Goal: Check status: Check status

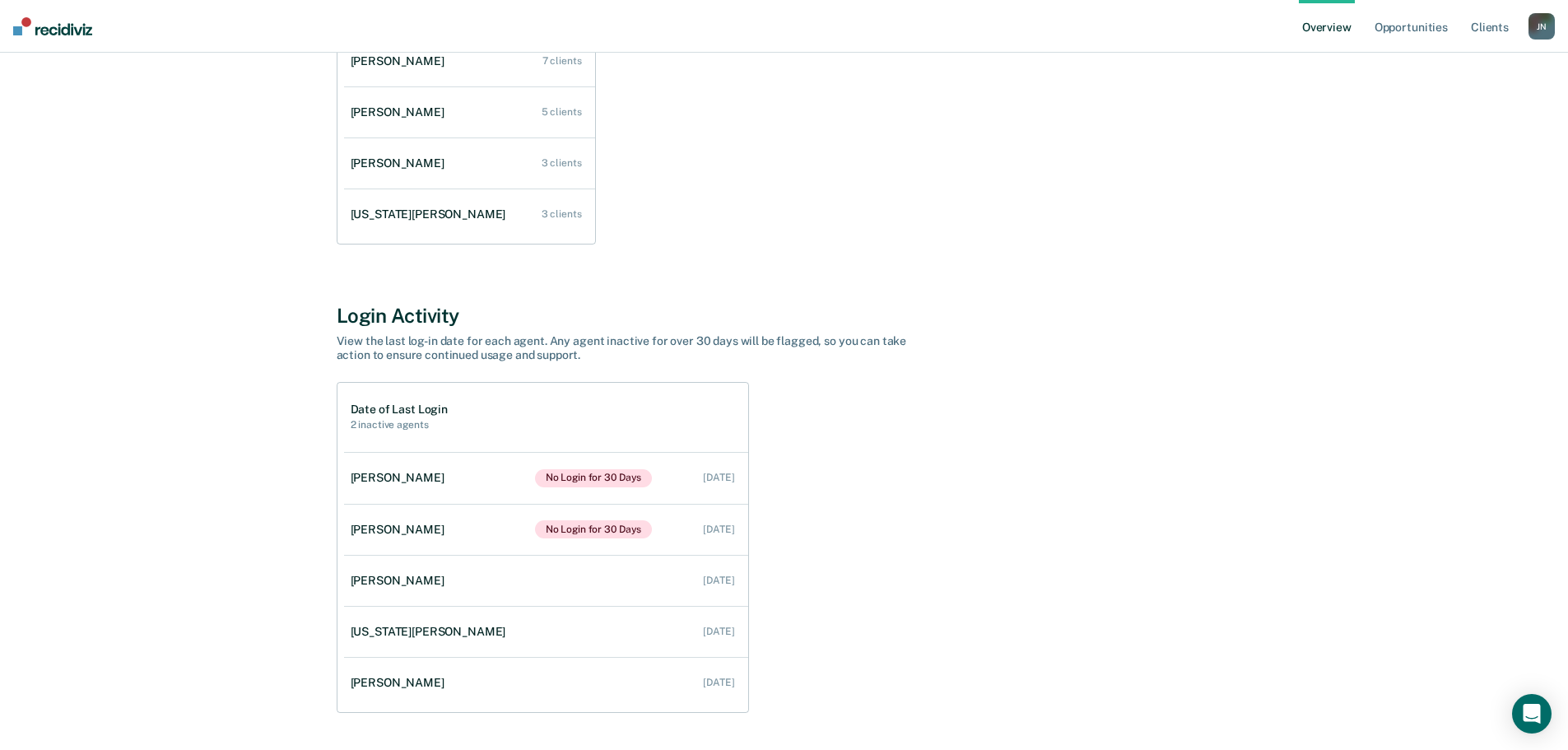
scroll to position [378, 0]
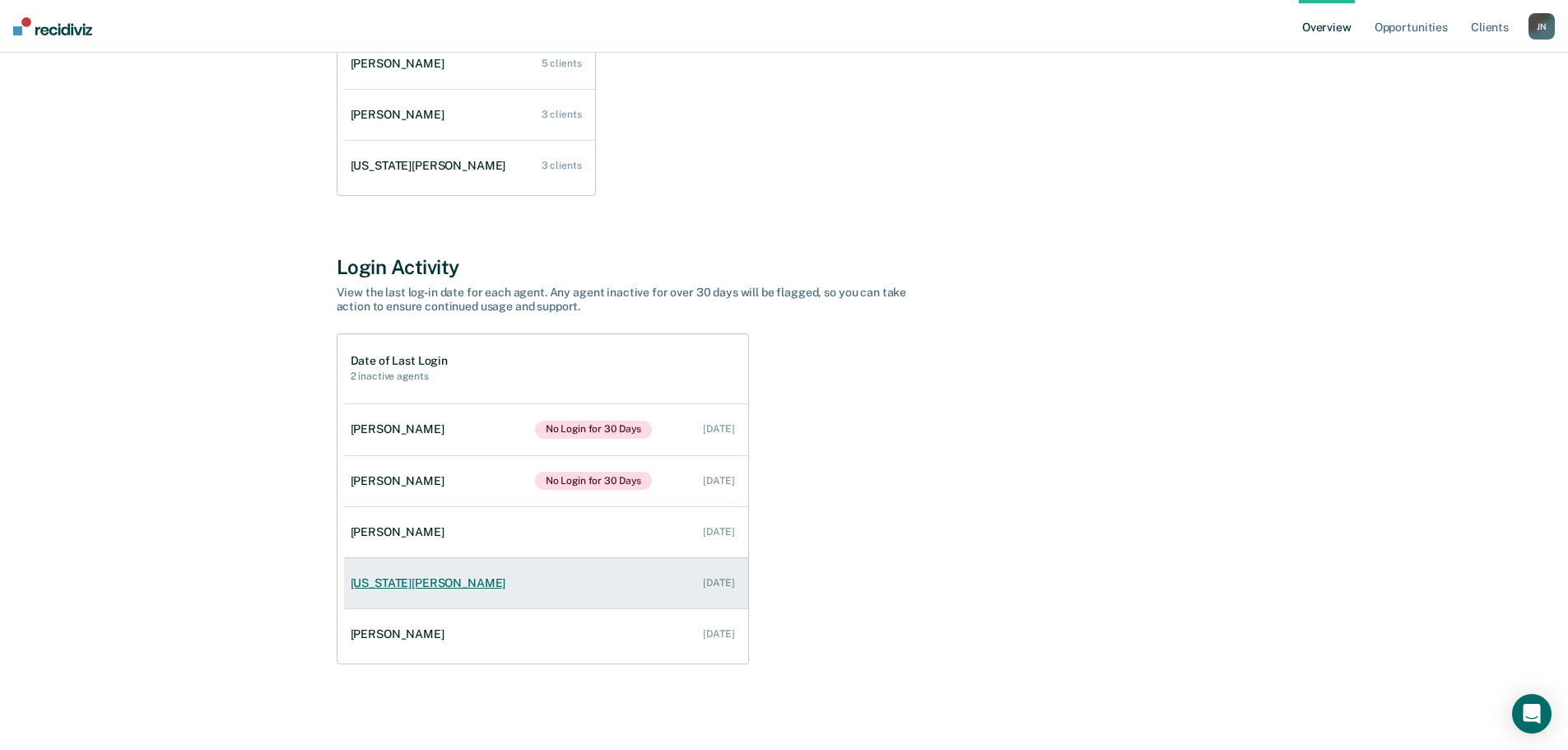
click at [432, 597] on link "[US_STATE][PERSON_NAME] [DATE]" at bounding box center [546, 583] width 404 height 47
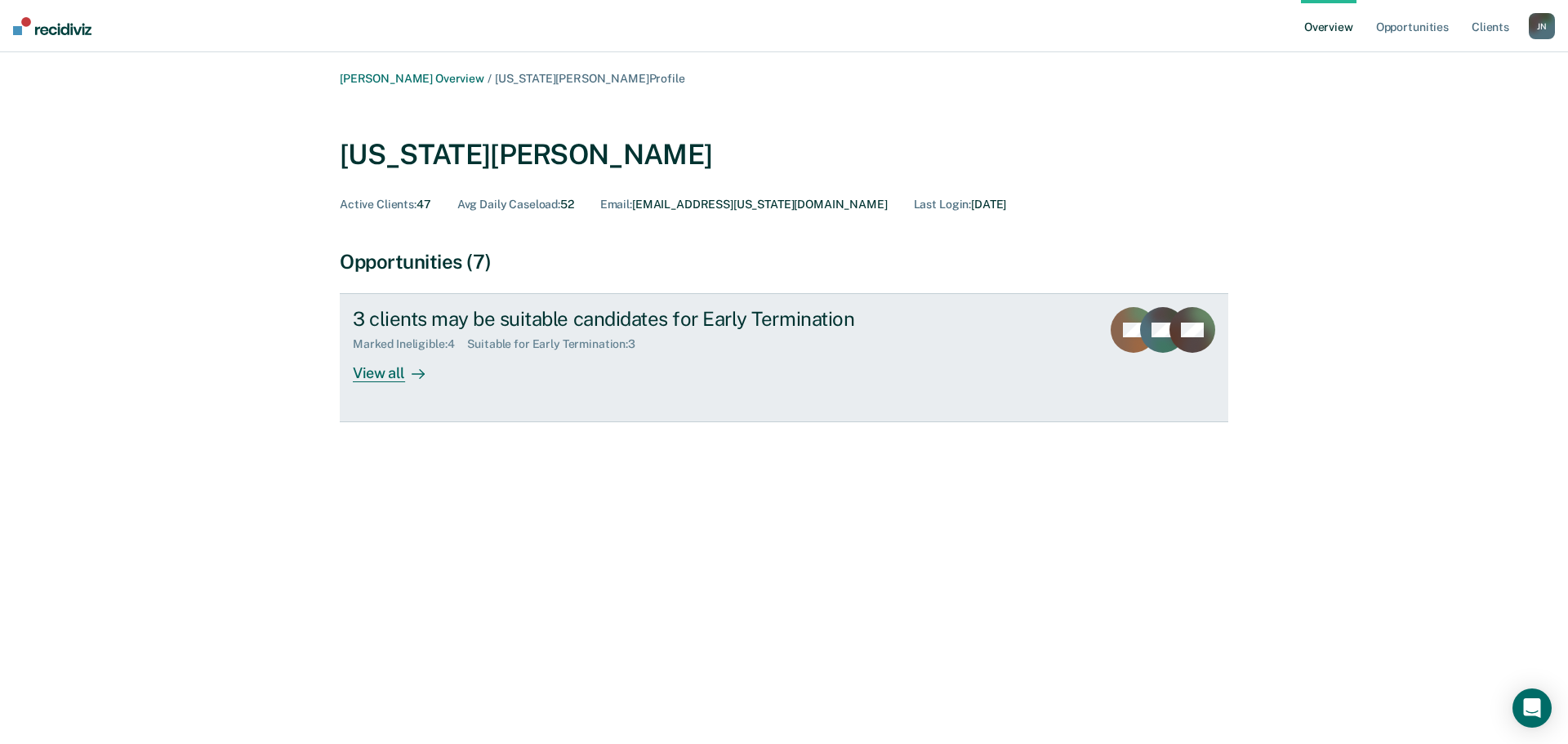
click at [391, 377] on div "View all" at bounding box center [399, 367] width 91 height 32
